Goal: Communication & Community: Participate in discussion

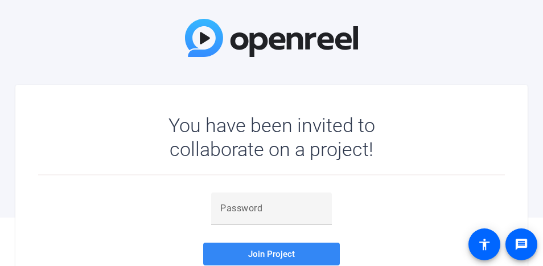
scroll to position [112, 0]
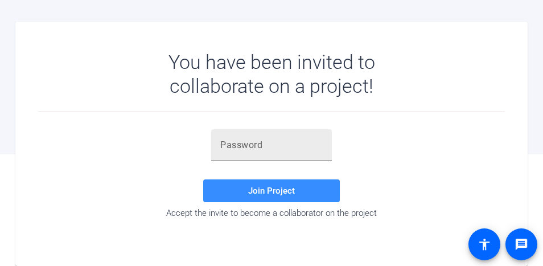
click at [246, 147] on input "text" at bounding box center [271, 145] width 102 height 14
paste input "&N0iec"
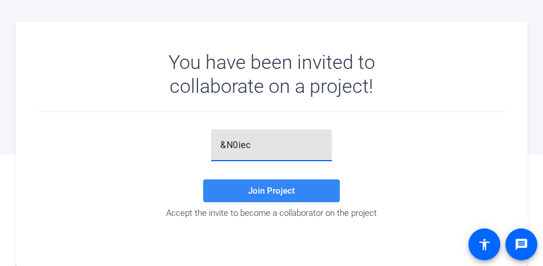
type input "&N0iec"
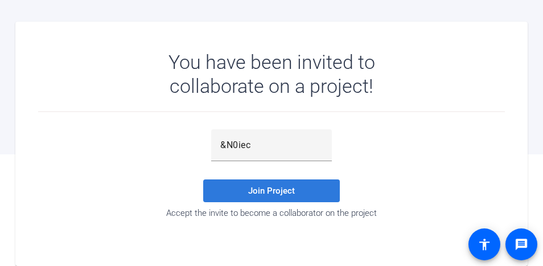
click at [275, 188] on span "Join Project" at bounding box center [271, 191] width 47 height 10
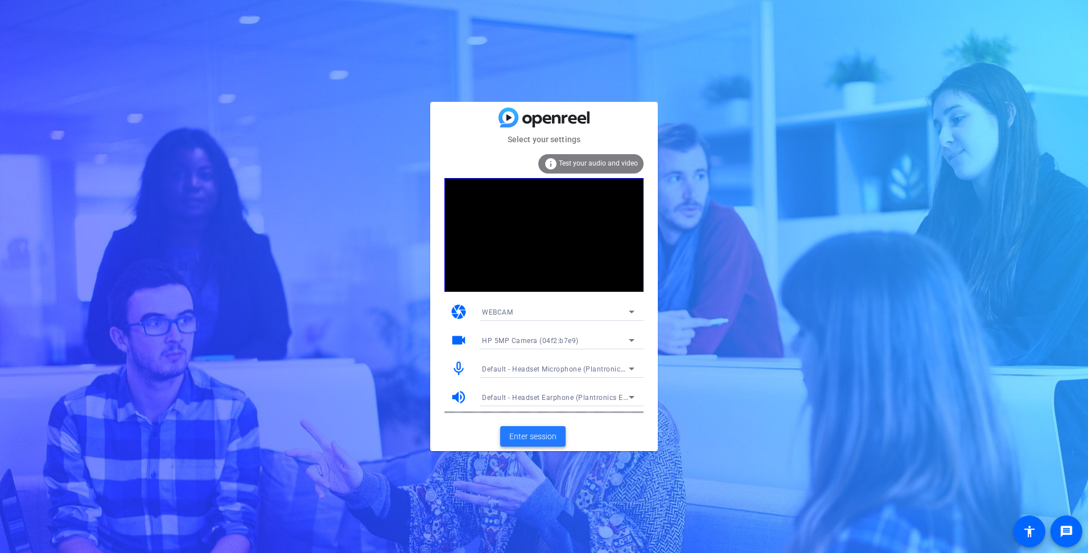
click at [524, 265] on span "Enter session" at bounding box center [532, 437] width 47 height 12
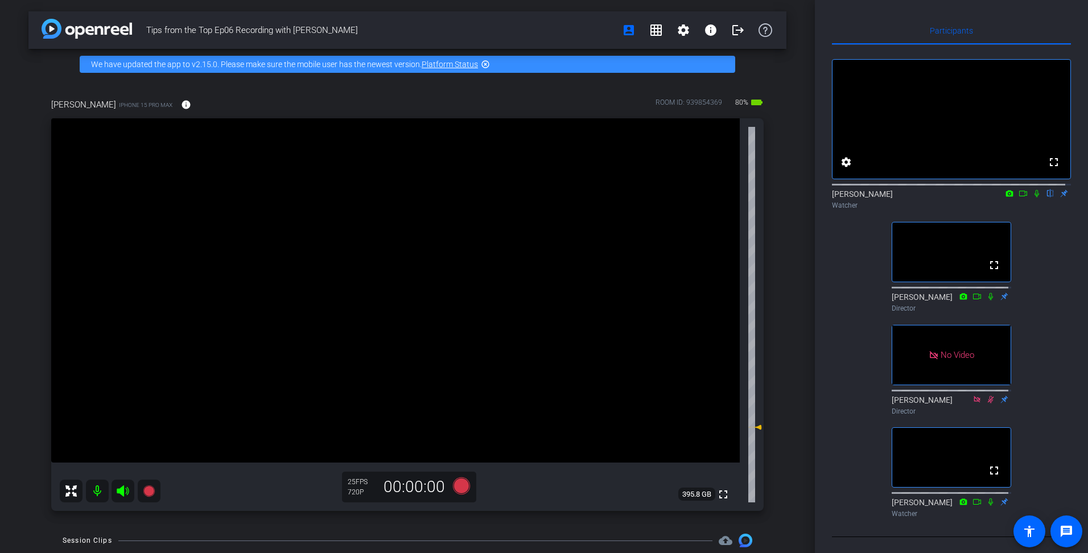
scroll to position [57, 0]
click at [542, 188] on icon at bounding box center [1036, 192] width 9 height 8
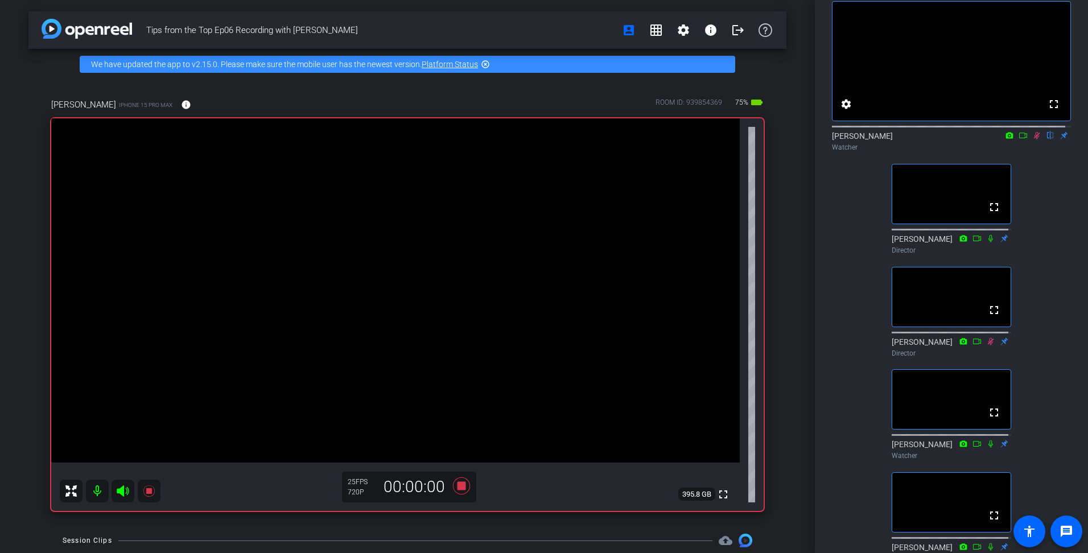
scroll to position [0, 0]
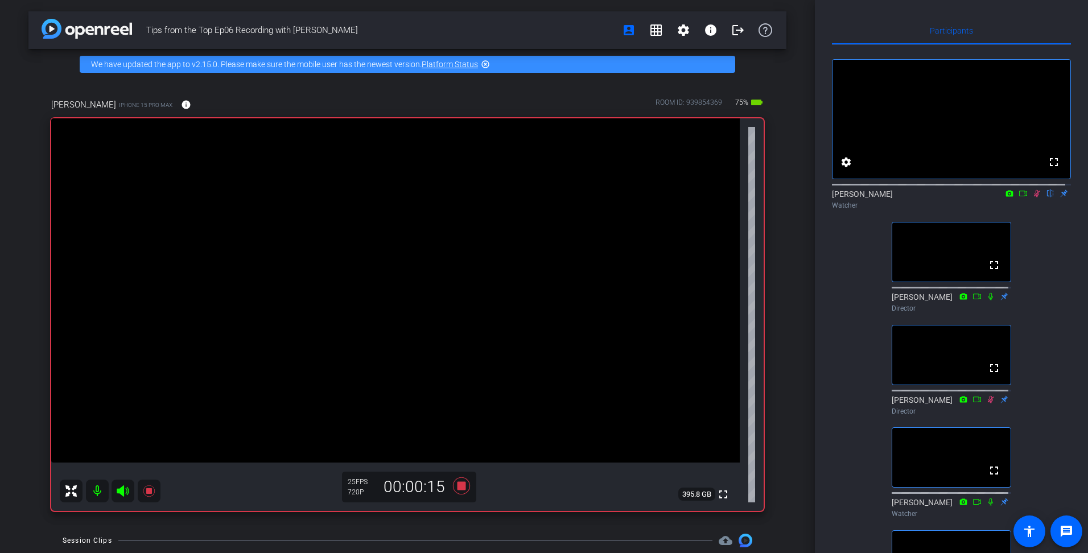
click at [542, 198] on icon at bounding box center [1036, 194] width 9 height 8
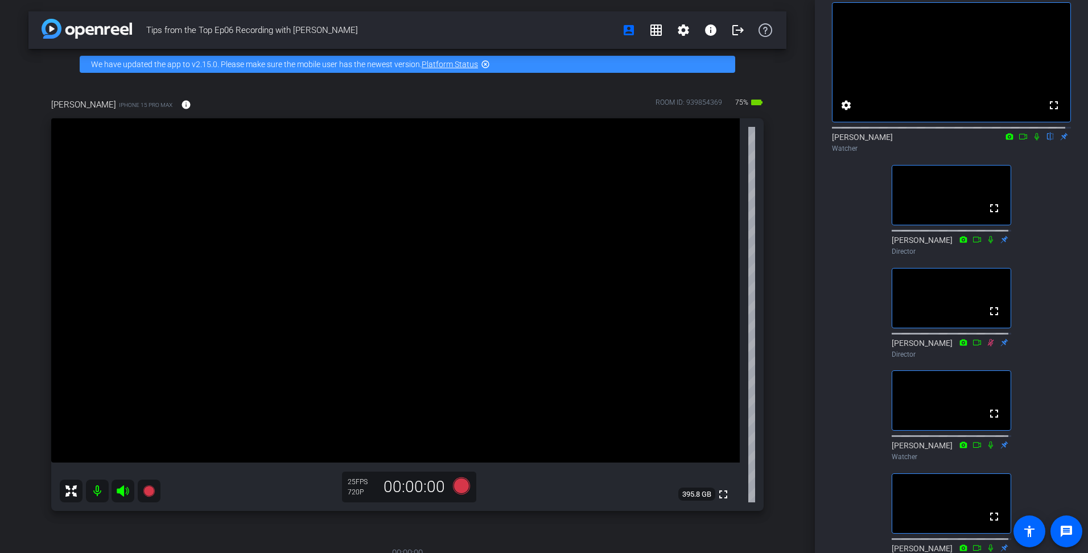
scroll to position [285, 0]
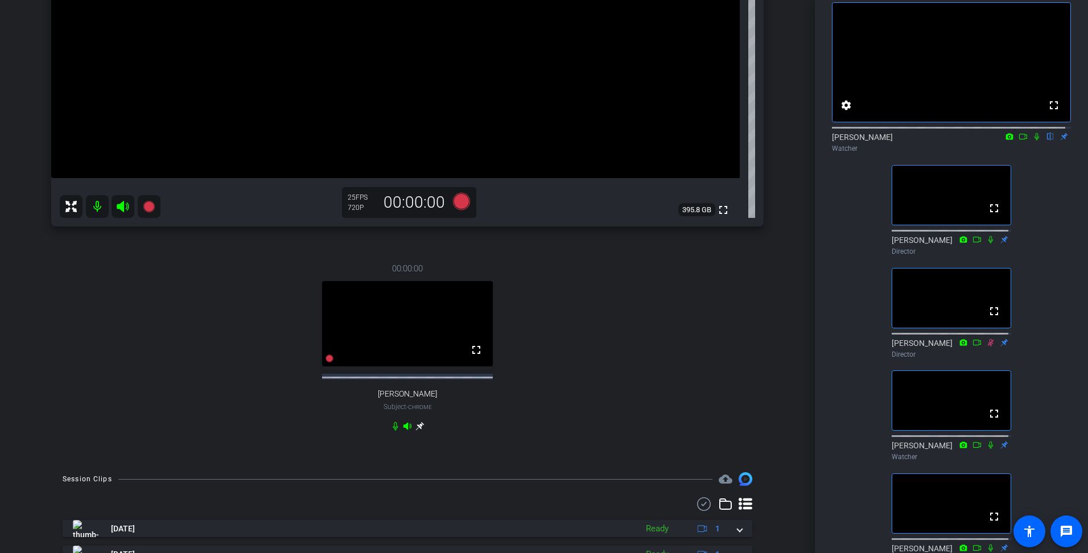
click at [542, 141] on icon at bounding box center [1036, 137] width 9 height 8
click at [542, 141] on icon at bounding box center [1023, 137] width 9 height 8
click at [542, 141] on icon at bounding box center [1036, 137] width 9 height 8
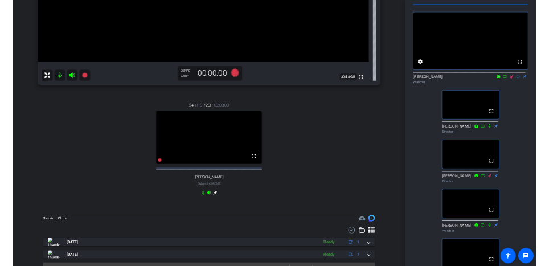
scroll to position [25, 0]
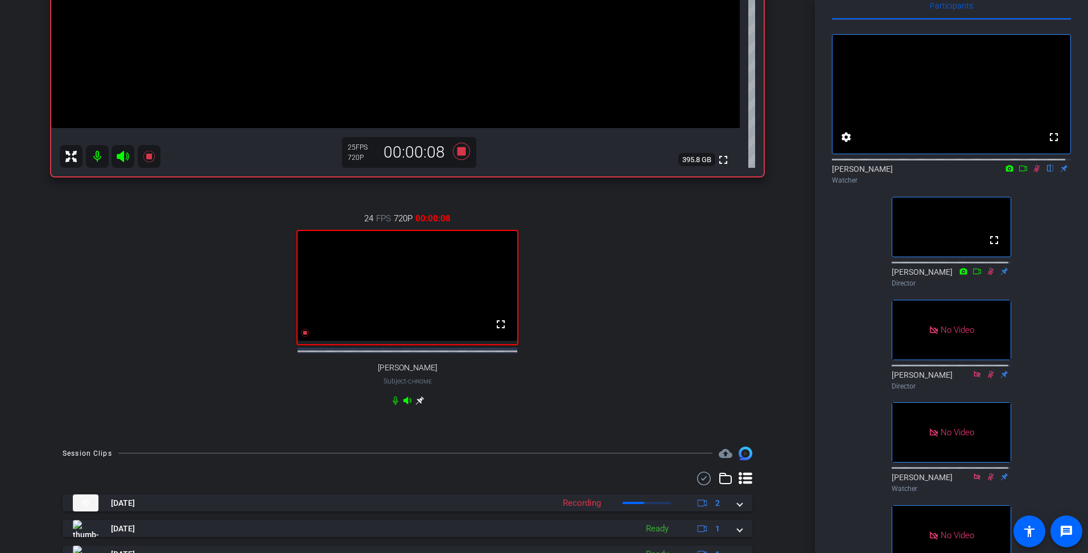
click at [542, 172] on icon at bounding box center [1023, 168] width 9 height 8
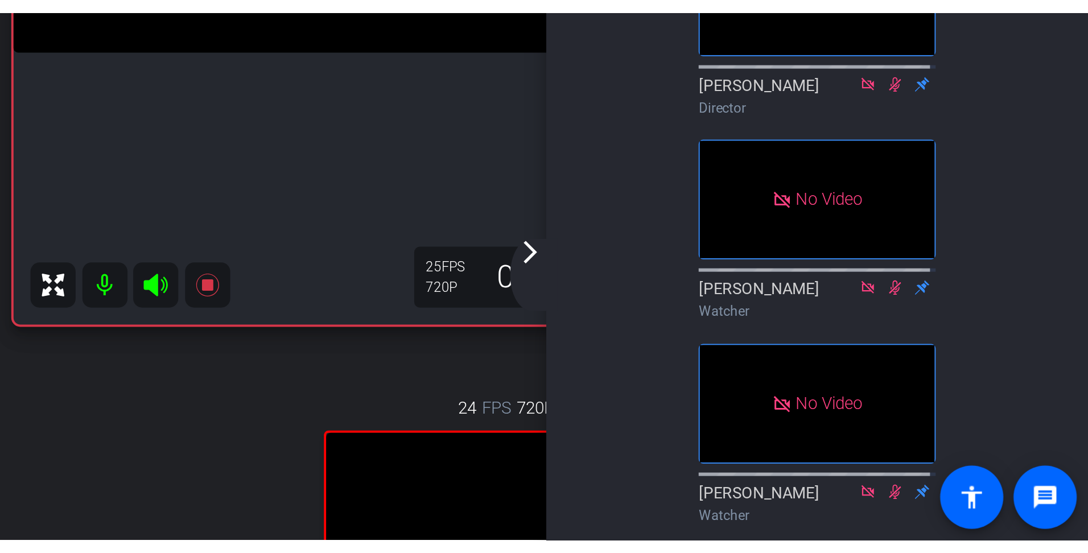
scroll to position [85, 0]
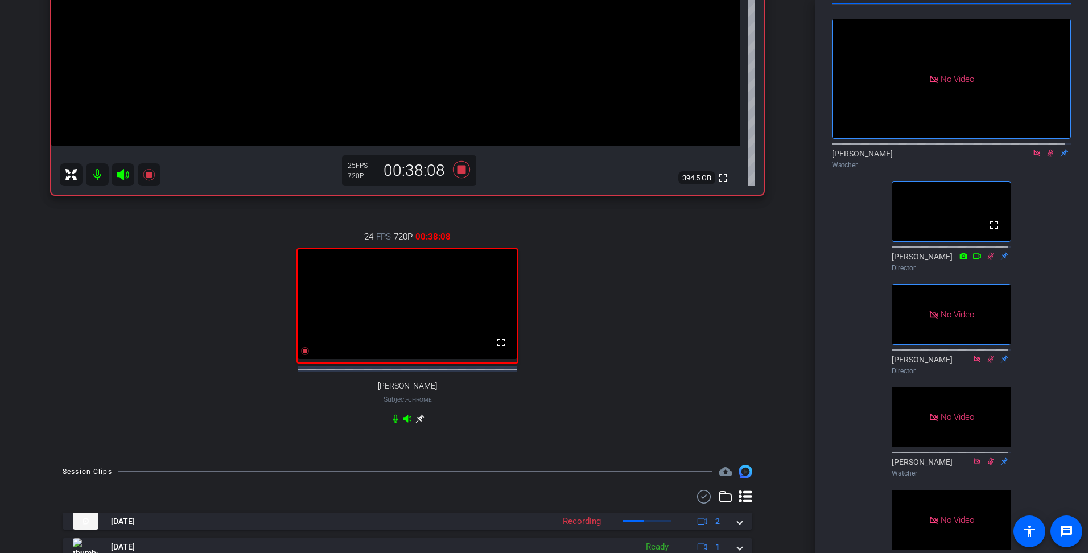
scroll to position [0, 0]
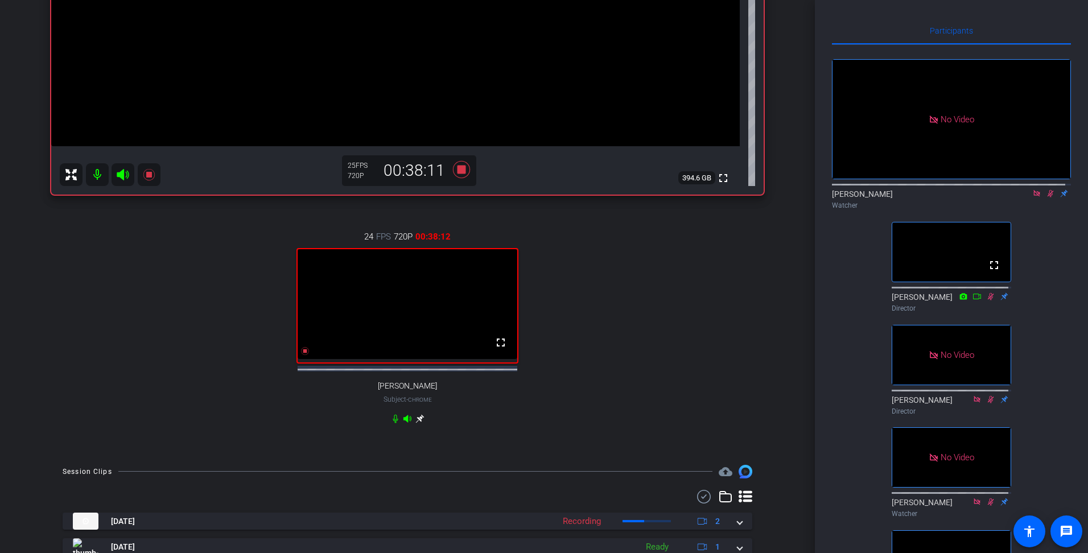
click at [542, 198] on icon at bounding box center [1036, 194] width 9 height 8
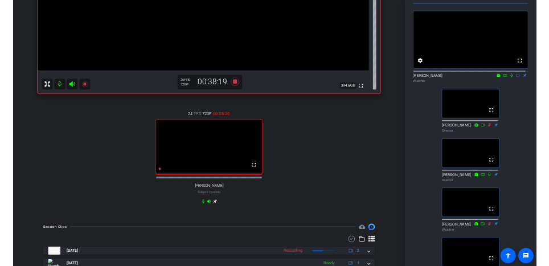
scroll to position [57, 0]
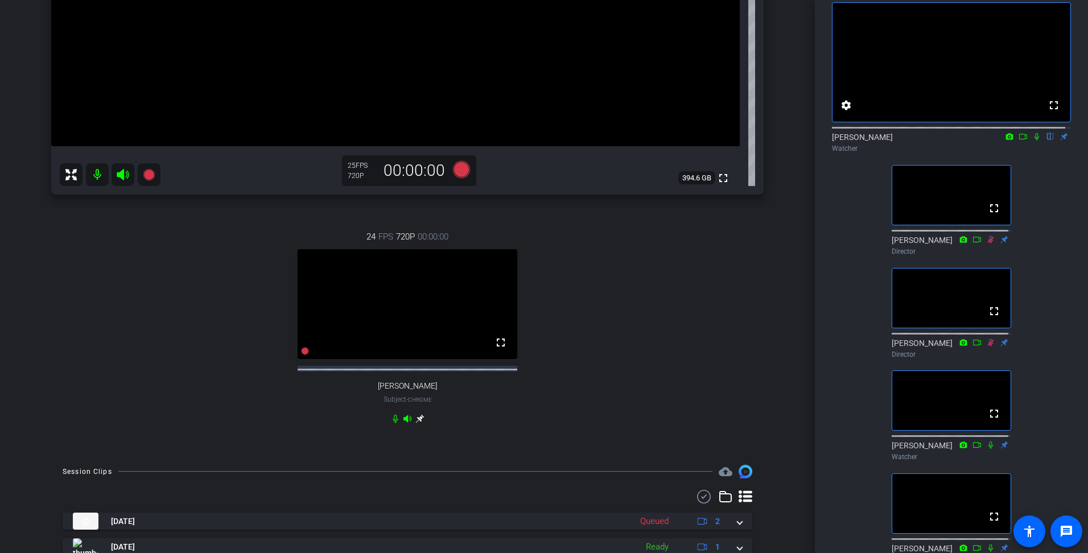
click at [542, 141] on icon at bounding box center [1036, 137] width 9 height 8
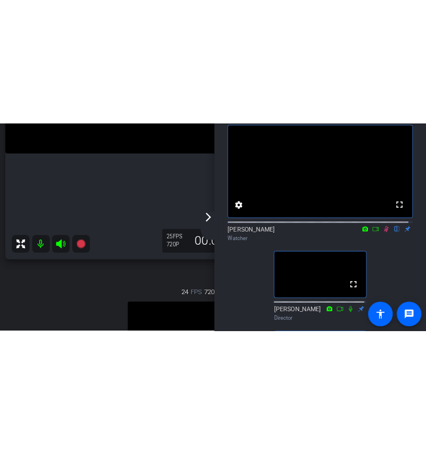
scroll to position [307, 0]
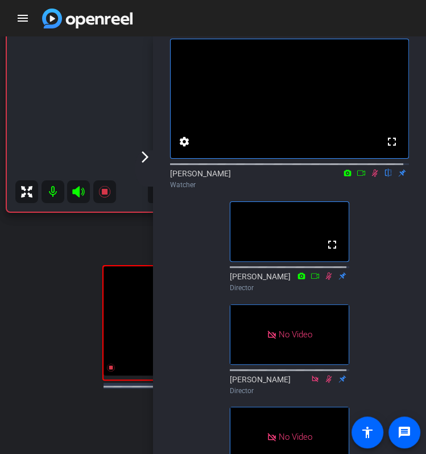
click at [343, 177] on icon at bounding box center [347, 173] width 9 height 8
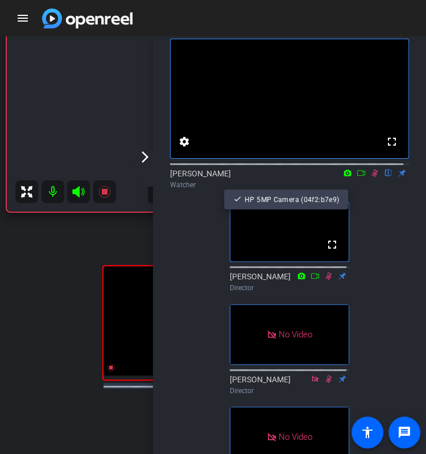
click at [353, 186] on div at bounding box center [213, 227] width 426 height 454
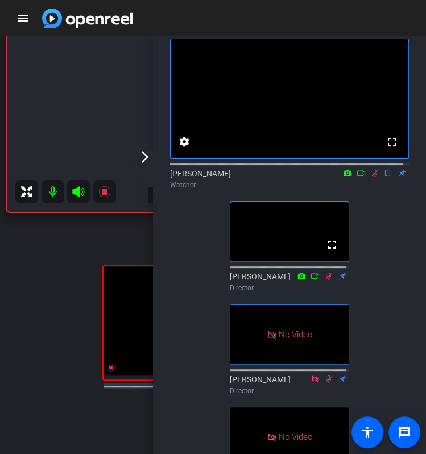
click at [357, 177] on icon at bounding box center [361, 173] width 9 height 8
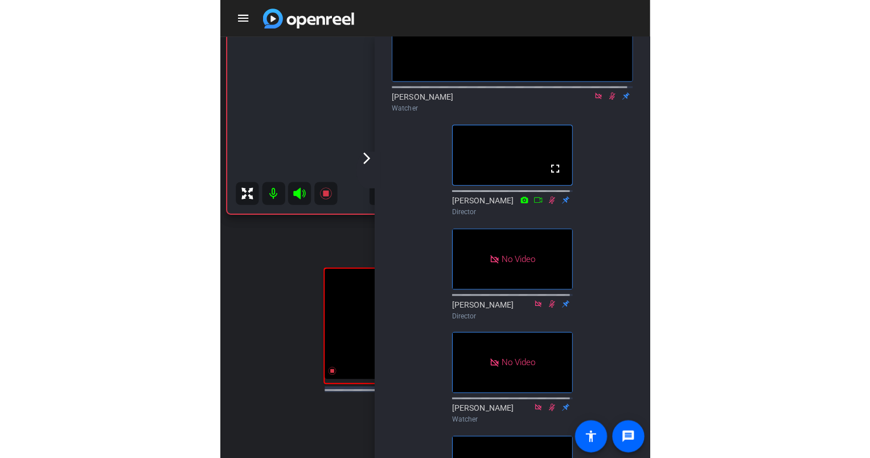
scroll to position [0, 0]
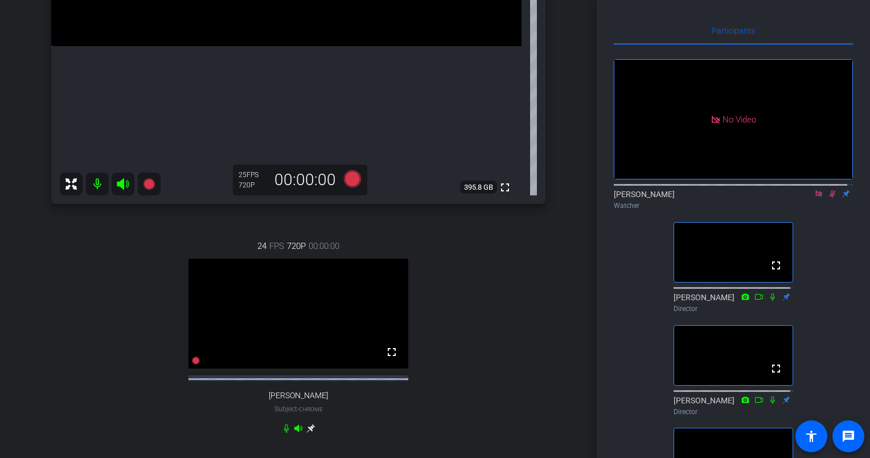
click at [542, 198] on icon at bounding box center [818, 194] width 9 height 8
